Goal: Find specific page/section: Find specific page/section

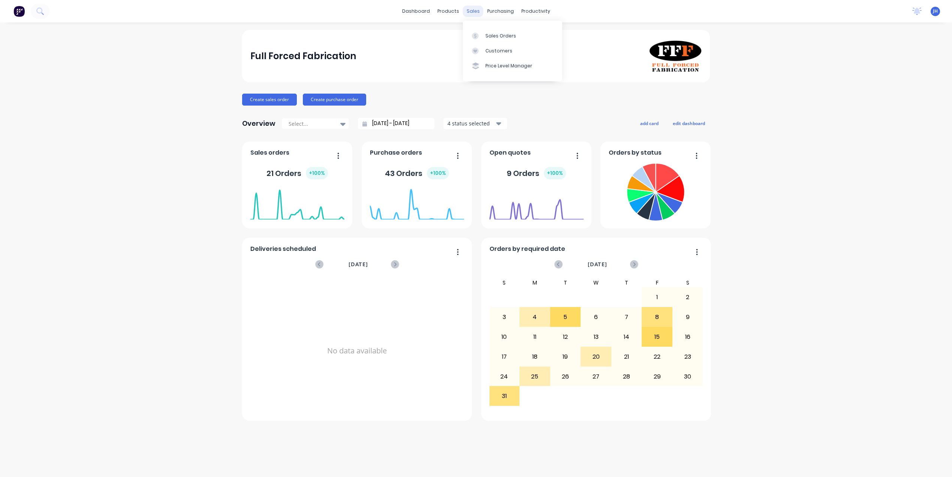
click at [466, 10] on div "sales" at bounding box center [473, 11] width 21 height 11
click at [496, 36] on div "Sales Orders" at bounding box center [500, 36] width 31 height 7
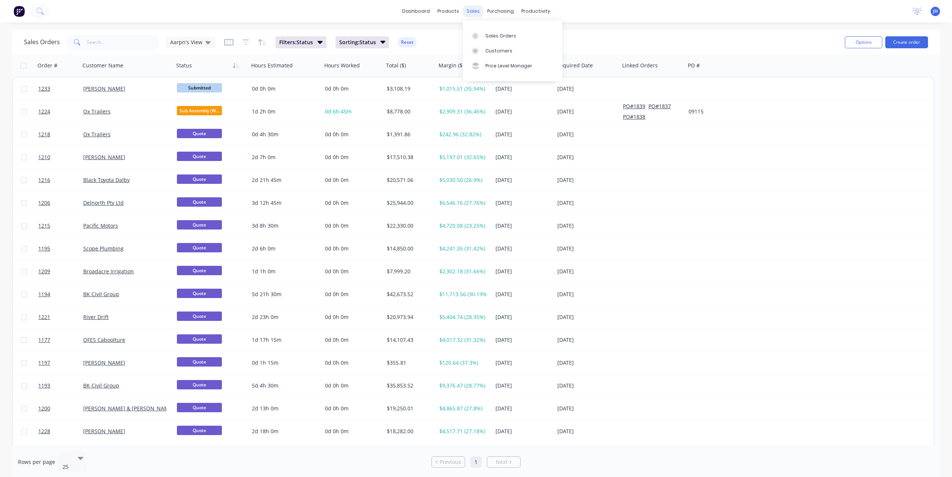
click at [474, 9] on div "sales" at bounding box center [473, 11] width 21 height 11
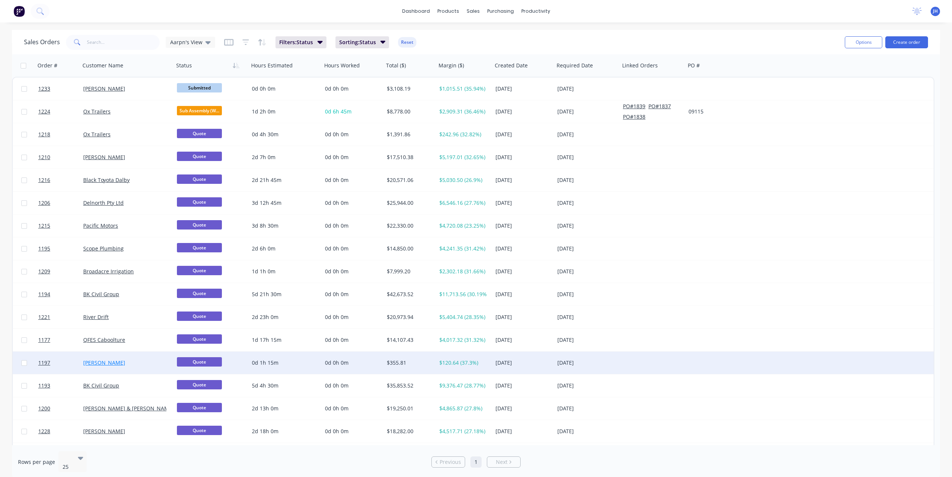
click at [93, 364] on link "[PERSON_NAME]" at bounding box center [104, 362] width 42 height 7
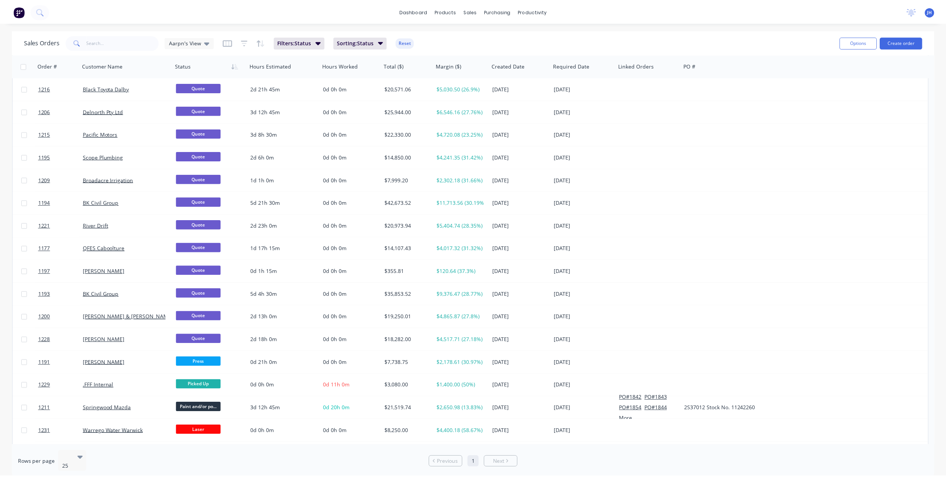
scroll to position [203, 0]
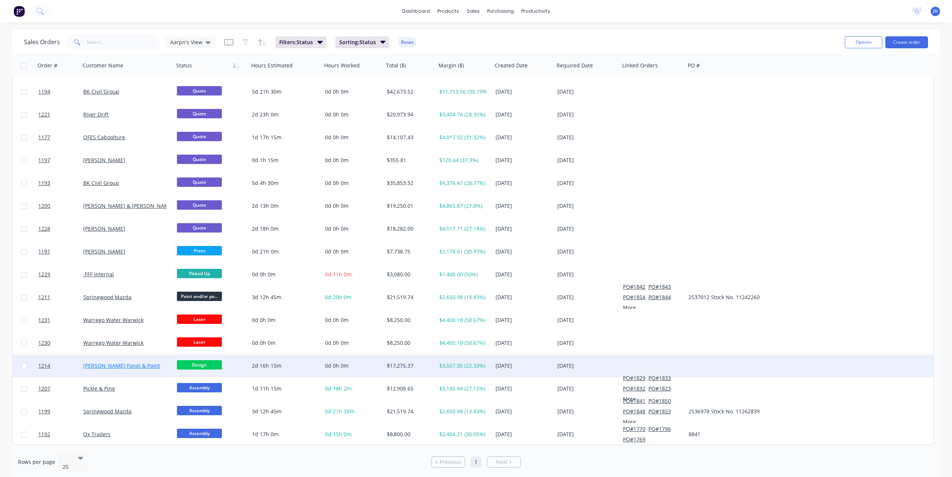
click at [115, 366] on link "[PERSON_NAME] Panel & Paint" at bounding box center [121, 365] width 77 height 7
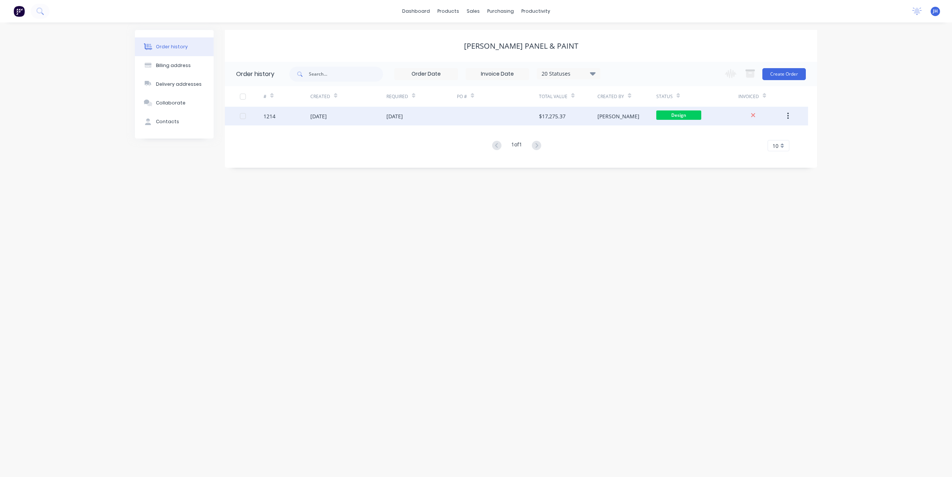
click at [403, 118] on div "[DATE]" at bounding box center [394, 116] width 16 height 8
